Goal: Information Seeking & Learning: Check status

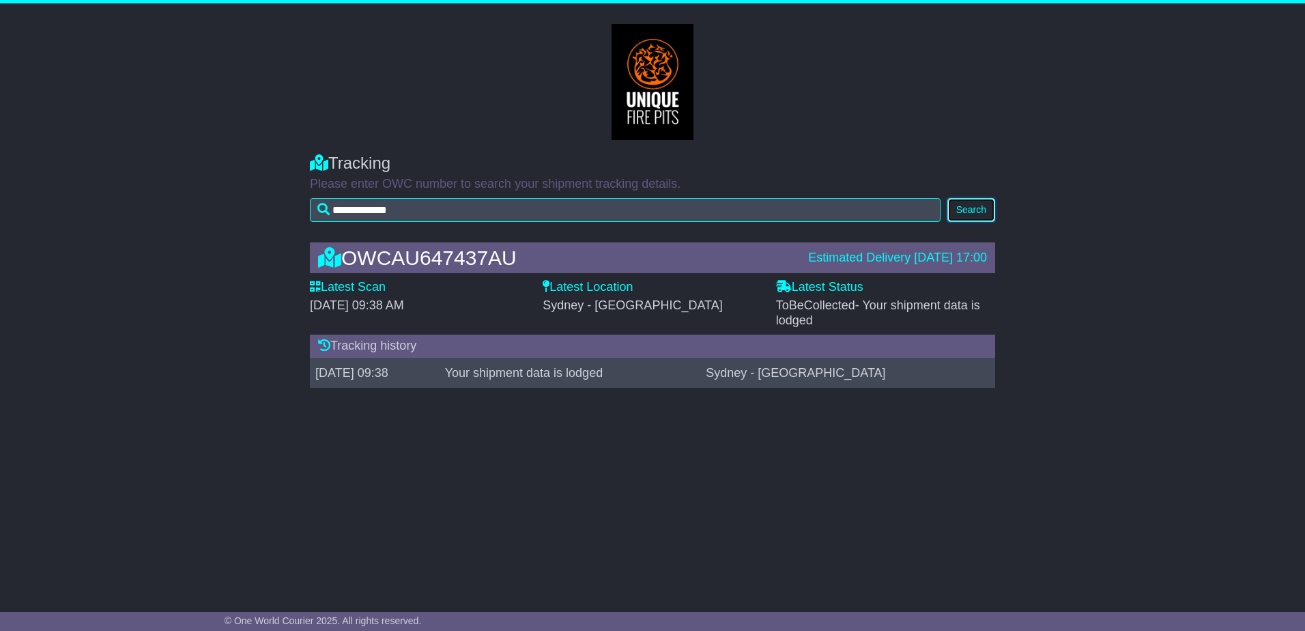
click at [979, 214] on button "Search" at bounding box center [971, 210] width 48 height 24
click at [955, 305] on span "- Your shipment data is lodged" at bounding box center [878, 312] width 204 height 29
drag, startPoint x: 838, startPoint y: 316, endPoint x: 680, endPoint y: 289, distance: 160.6
click at [680, 289] on div "Latest Scan [DATE] 09:38 AM Latest Status - ToBeCollected - Your shipment data …" at bounding box center [652, 304] width 699 height 48
click at [1116, 331] on div "OWCAU647437AU Estimated Delivery [DATE] 17:00 Latest Scan [DATE] 09:38 AM Lates…" at bounding box center [652, 318] width 1305 height 179
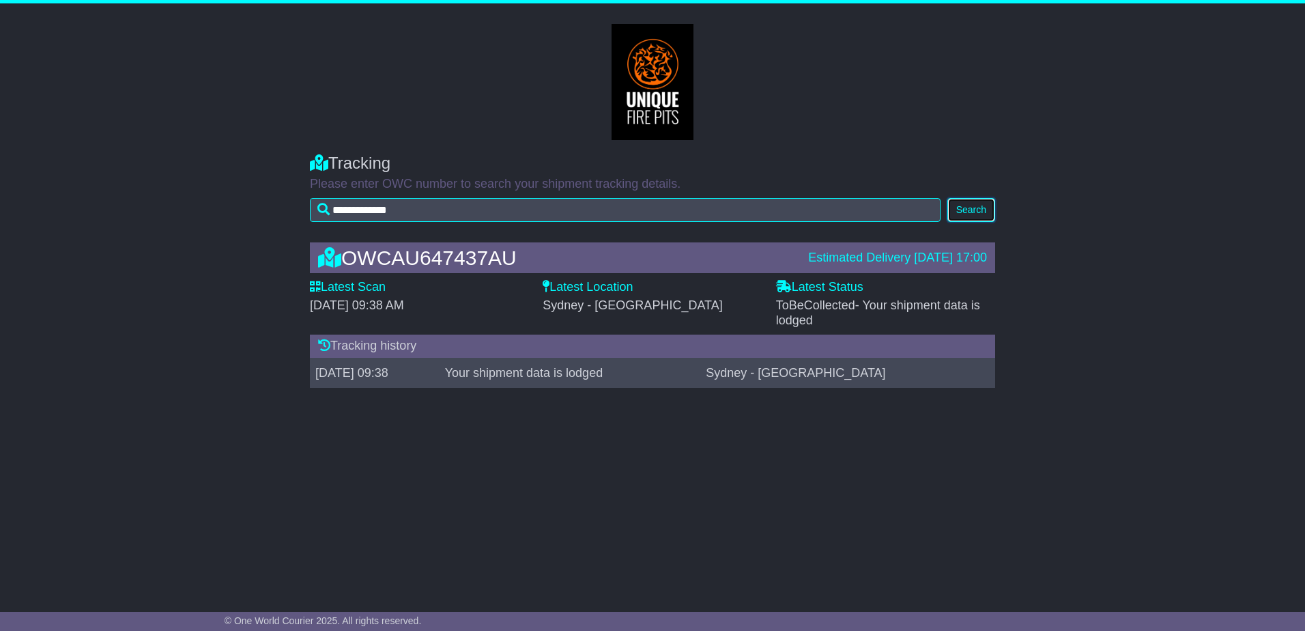
click at [968, 216] on button "Search" at bounding box center [971, 210] width 48 height 24
click at [971, 205] on button "Search" at bounding box center [971, 210] width 48 height 24
click at [962, 197] on div "**********" at bounding box center [652, 184] width 699 height 89
click at [971, 203] on button "Search" at bounding box center [971, 210] width 48 height 24
